Goal: Task Accomplishment & Management: Use online tool/utility

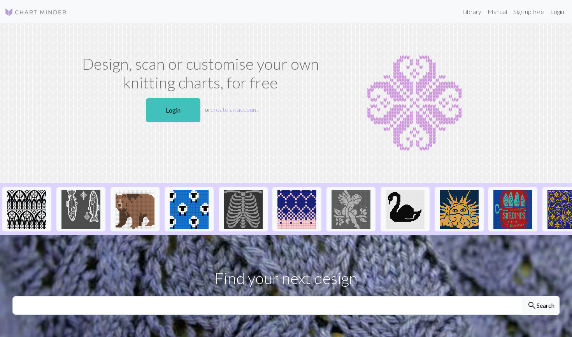
click at [557, 14] on link "Login" at bounding box center [557, 12] width 20 height 16
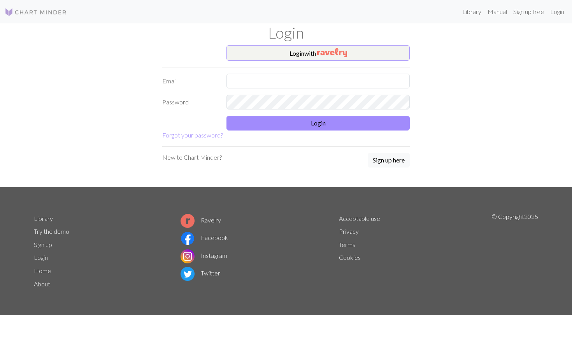
click at [307, 51] on button "Login with" at bounding box center [318, 53] width 183 height 16
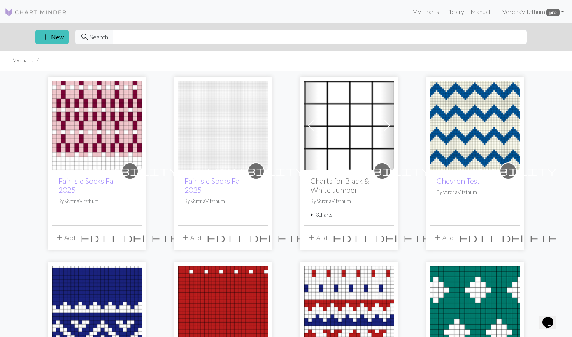
click at [92, 127] on img at bounding box center [97, 126] width 90 height 90
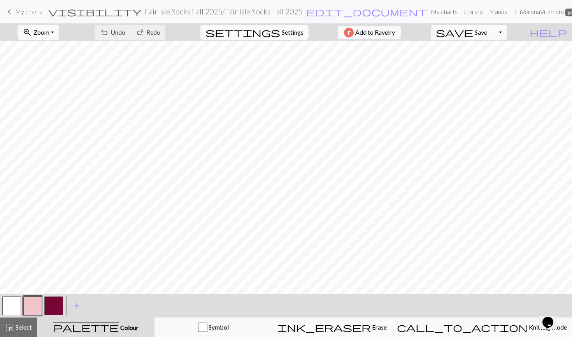
click at [282, 36] on span "Settings" at bounding box center [293, 32] width 22 height 9
select select "aran"
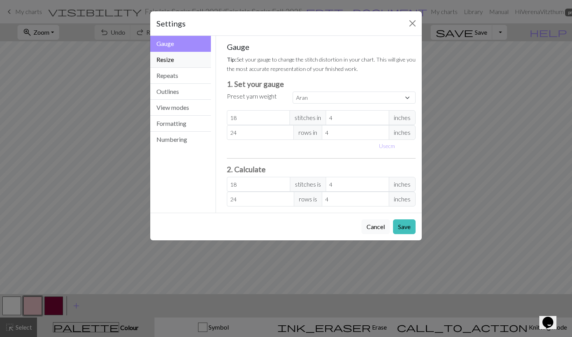
click at [173, 53] on button "Resize" at bounding box center [180, 60] width 61 height 16
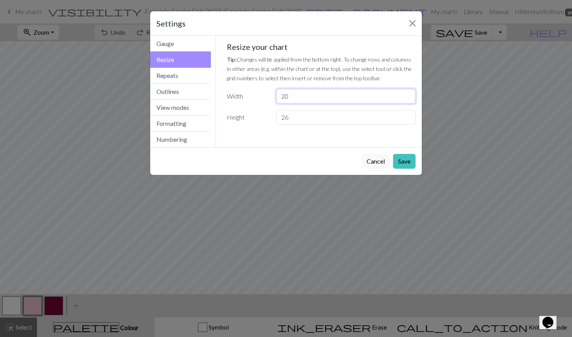
click at [316, 101] on input "20" at bounding box center [345, 96] width 139 height 15
type input "2"
type input "12"
click at [404, 155] on button "Save" at bounding box center [404, 161] width 23 height 15
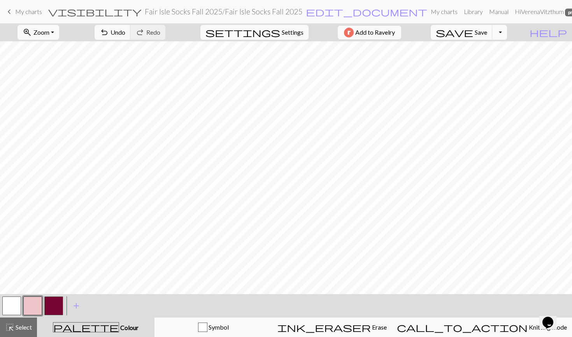
click at [7, 316] on div "< >" at bounding box center [32, 305] width 63 height 23
click at [11, 304] on button "button" at bounding box center [11, 305] width 19 height 19
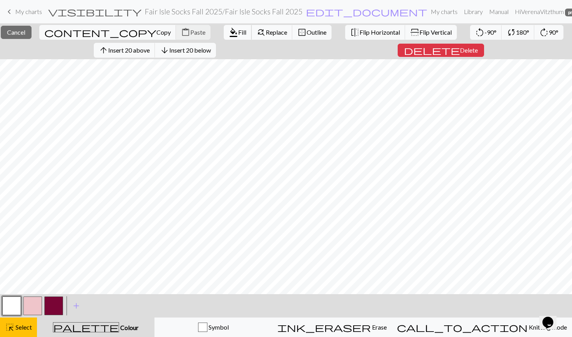
click at [238, 29] on span "Fill" at bounding box center [242, 31] width 8 height 7
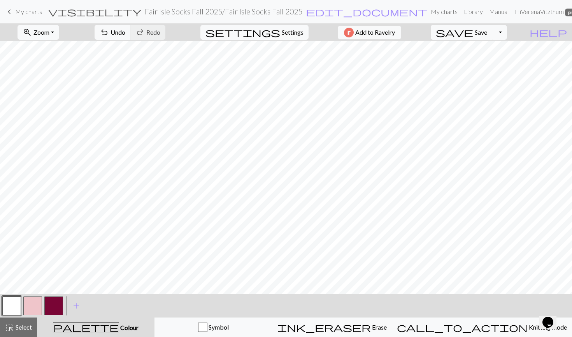
click at [39, 301] on button "button" at bounding box center [32, 305] width 19 height 19
click at [55, 306] on button "button" at bounding box center [53, 305] width 19 height 19
click at [26, 304] on button "button" at bounding box center [32, 305] width 19 height 19
click at [60, 307] on button "button" at bounding box center [53, 305] width 19 height 19
click at [27, 306] on button "button" at bounding box center [32, 305] width 19 height 19
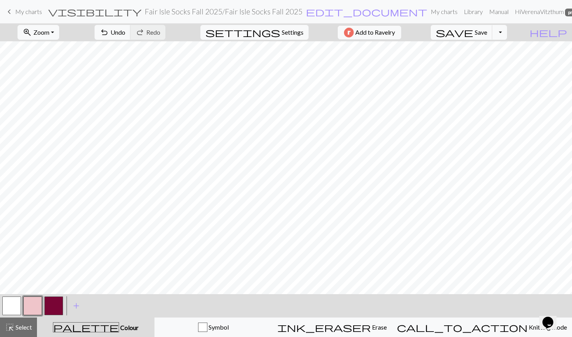
click at [7, 306] on button "button" at bounding box center [11, 305] width 19 height 19
click at [22, 302] on div at bounding box center [11, 305] width 21 height 21
click at [39, 305] on button "button" at bounding box center [32, 305] width 19 height 19
click at [52, 304] on button "button" at bounding box center [53, 305] width 19 height 19
click at [33, 299] on button "button" at bounding box center [32, 305] width 19 height 19
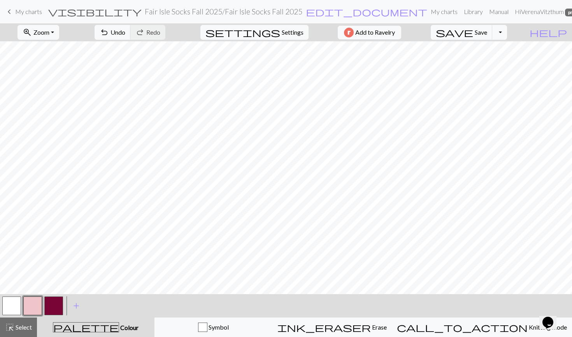
click at [53, 301] on button "button" at bounding box center [53, 305] width 19 height 19
click at [6, 307] on button "button" at bounding box center [11, 305] width 19 height 19
click at [13, 309] on button "button" at bounding box center [11, 305] width 19 height 19
click at [32, 309] on button "button" at bounding box center [32, 305] width 19 height 19
click at [54, 302] on button "button" at bounding box center [53, 305] width 19 height 19
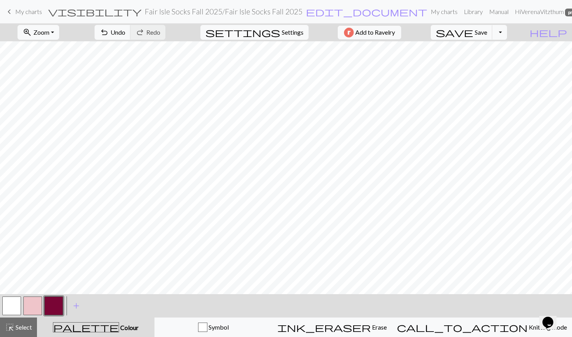
click at [27, 312] on button "button" at bounding box center [32, 305] width 19 height 19
click at [57, 300] on button "button" at bounding box center [53, 305] width 19 height 19
click at [34, 313] on button "button" at bounding box center [32, 305] width 19 height 19
click at [4, 302] on button "button" at bounding box center [11, 305] width 19 height 19
click at [36, 304] on button "button" at bounding box center [32, 305] width 19 height 19
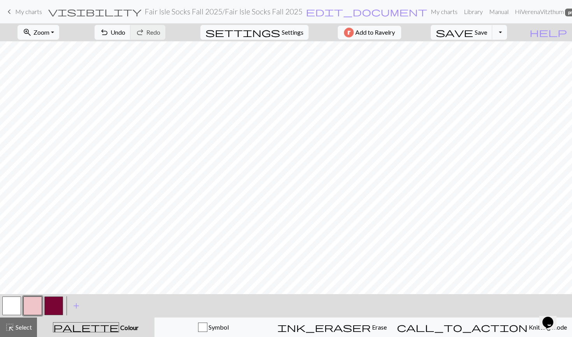
click at [55, 300] on button "button" at bounding box center [53, 305] width 19 height 19
click at [33, 306] on button "button" at bounding box center [32, 305] width 19 height 19
click at [51, 303] on button "button" at bounding box center [53, 305] width 19 height 19
click at [36, 311] on button "button" at bounding box center [32, 305] width 19 height 19
click at [58, 300] on button "button" at bounding box center [53, 305] width 19 height 19
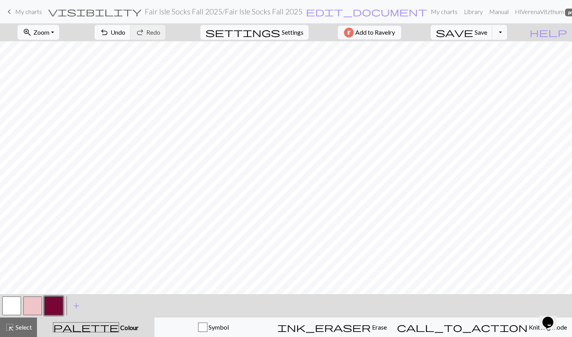
click at [36, 302] on button "button" at bounding box center [32, 305] width 19 height 19
click at [52, 311] on button "button" at bounding box center [53, 305] width 19 height 19
click at [32, 306] on button "button" at bounding box center [32, 305] width 19 height 19
click at [50, 308] on button "button" at bounding box center [53, 305] width 19 height 19
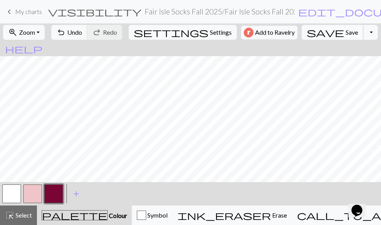
click at [315, 38] on button "save Save Save" at bounding box center [333, 32] width 62 height 15
click at [315, 33] on span "save" at bounding box center [325, 32] width 37 height 11
click at [21, 12] on span "My charts" at bounding box center [28, 11] width 27 height 7
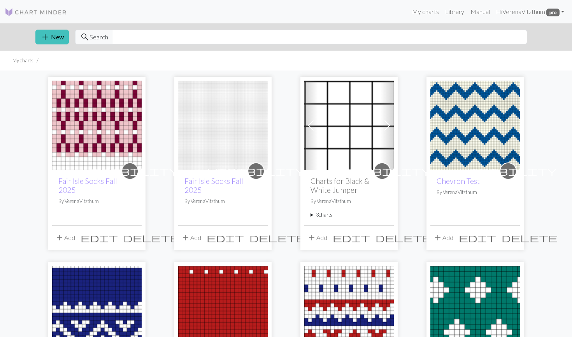
click at [110, 104] on img at bounding box center [97, 126] width 90 height 90
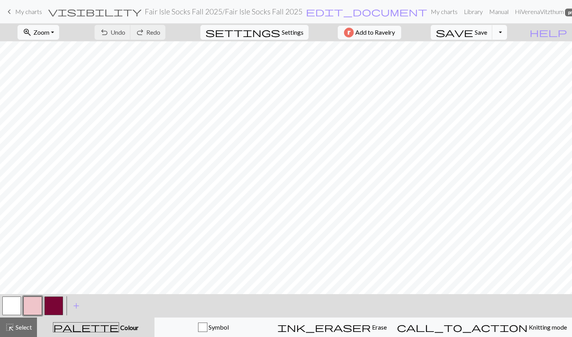
click at [381, 26] on button "Toggle Dropdown" at bounding box center [499, 32] width 15 height 15
click at [381, 60] on button "save_alt Download" at bounding box center [442, 62] width 128 height 12
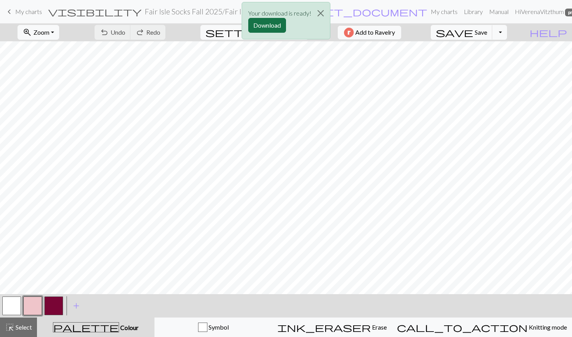
click at [260, 24] on button "Download" at bounding box center [267, 25] width 38 height 15
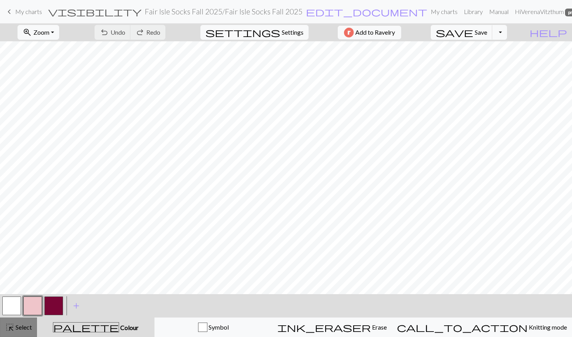
click at [26, 224] on span "Select" at bounding box center [23, 326] width 18 height 7
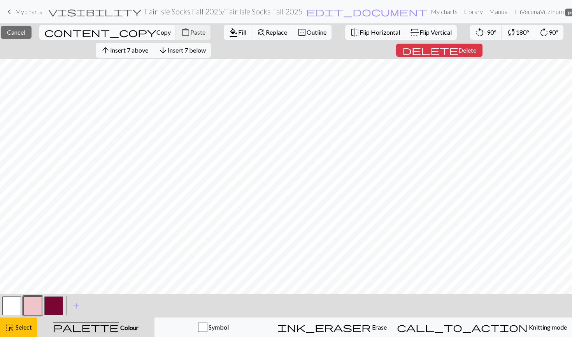
click at [156, 32] on span "Copy" at bounding box center [163, 31] width 14 height 7
click at [190, 35] on span "Paste" at bounding box center [197, 31] width 15 height 7
click at [20, 224] on div "highlight_alt Select Select" at bounding box center [18, 326] width 27 height 9
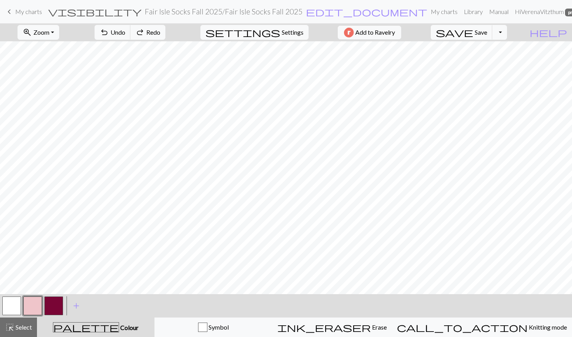
click at [33, 224] on button "button" at bounding box center [32, 305] width 19 height 19
click at [19, 224] on span "Select" at bounding box center [23, 326] width 18 height 7
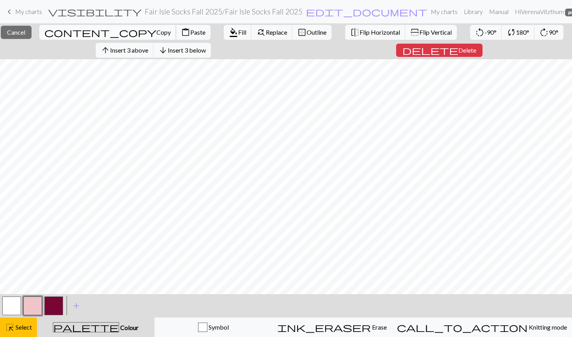
click at [156, 32] on span "Copy" at bounding box center [163, 31] width 14 height 7
click at [190, 34] on span "Paste" at bounding box center [197, 31] width 15 height 7
click at [16, 224] on div "highlight_alt Select Select" at bounding box center [18, 326] width 27 height 9
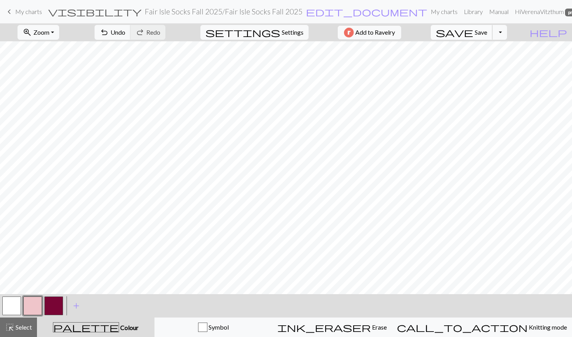
click at [381, 33] on span "save" at bounding box center [454, 32] width 37 height 11
click at [381, 32] on span "Save" at bounding box center [481, 31] width 12 height 7
